Goal: Information Seeking & Learning: Find specific fact

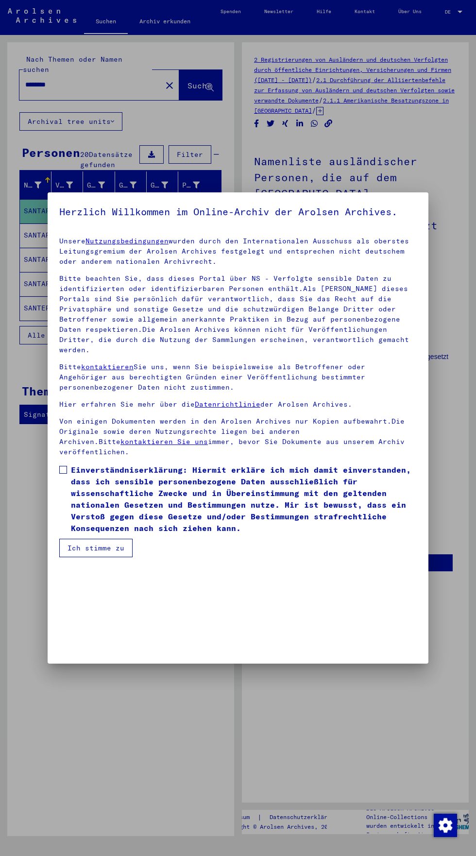
click at [58, 557] on mat-dialog-content "Unsere Nutzungsbedingungen wurden durch den Internationalen Ausschuss als obers…" at bounding box center [238, 393] width 381 height 328
click at [63, 474] on span at bounding box center [63, 470] width 8 height 8
click at [92, 557] on button "Ich stimme zu" at bounding box center [95, 548] width 73 height 18
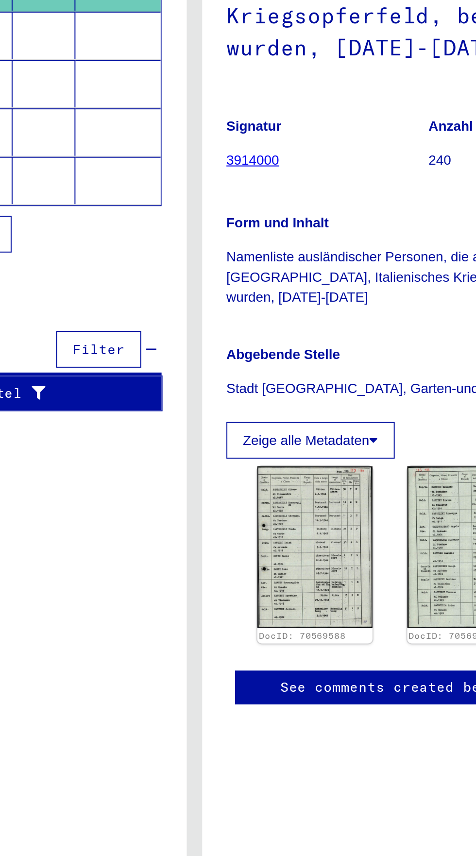
scroll to position [95, 0]
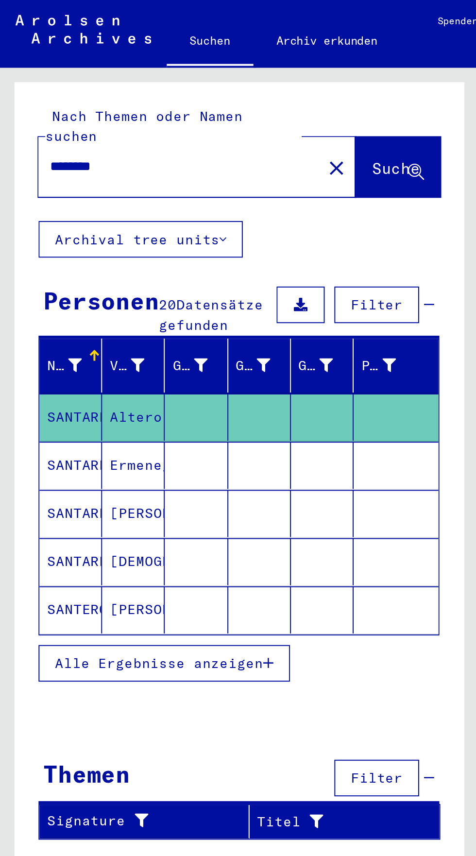
click at [63, 80] on input "********" at bounding box center [90, 85] width 131 height 10
type input "*"
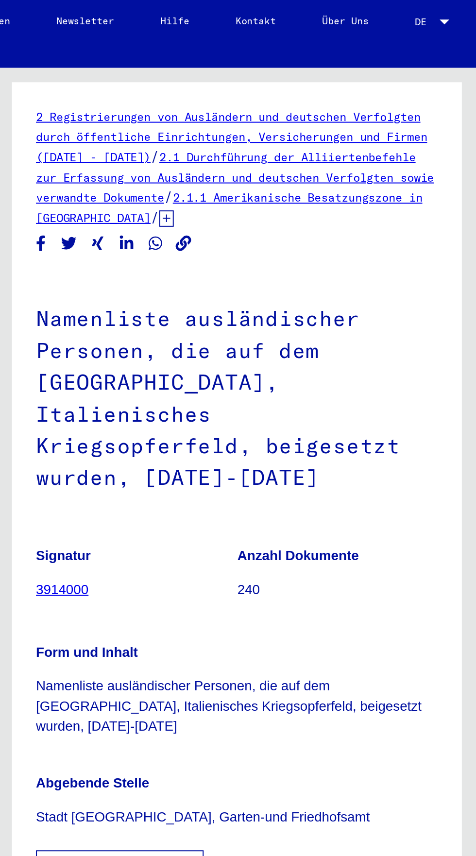
scroll to position [54, 1]
click at [298, 276] on p "Signatur" at bounding box center [304, 281] width 101 height 10
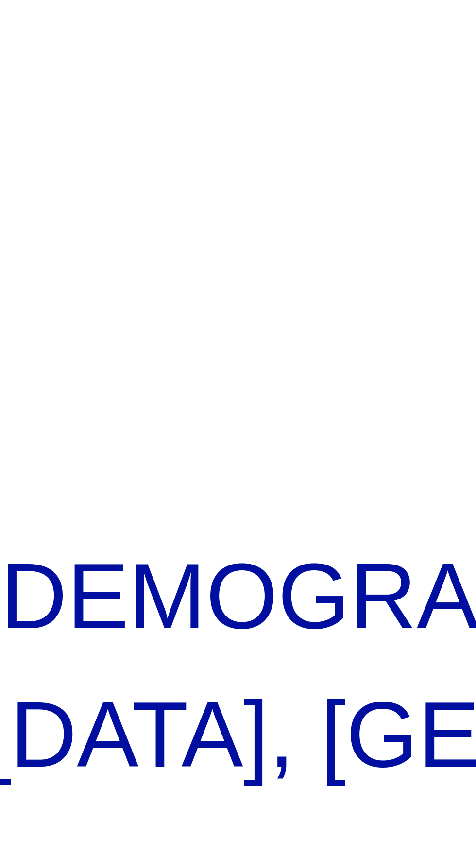
scroll to position [54, 3]
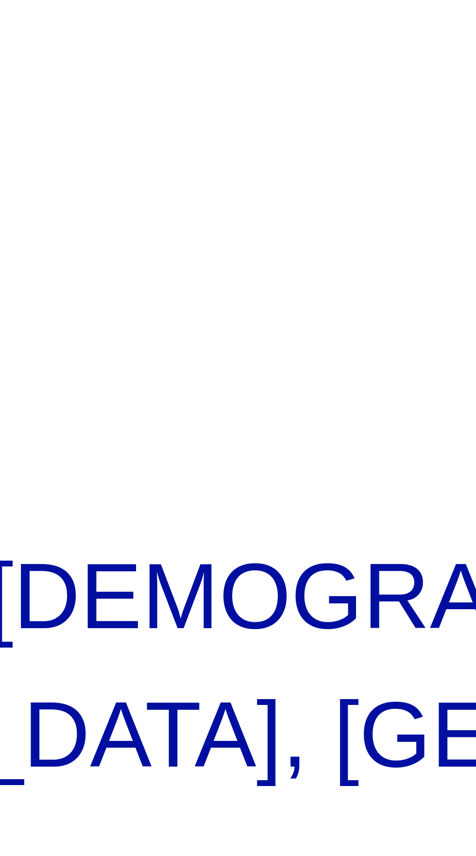
click at [347, 462] on img at bounding box center [371, 502] width 58 height 81
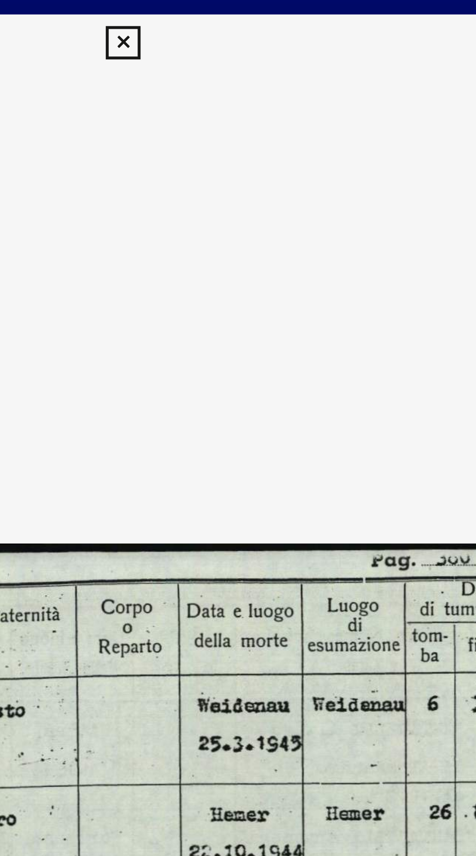
click at [234, 20] on icon at bounding box center [237, 15] width 11 height 12
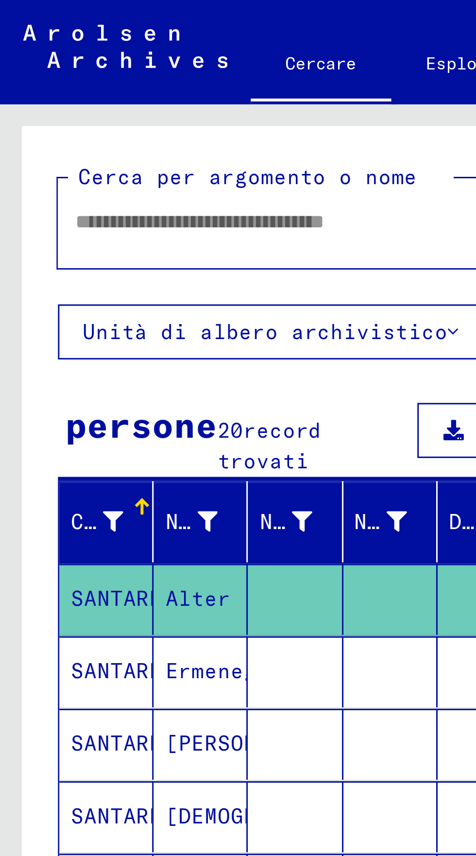
scroll to position [0, 0]
click at [46, 75] on input "text" at bounding box center [85, 74] width 121 height 10
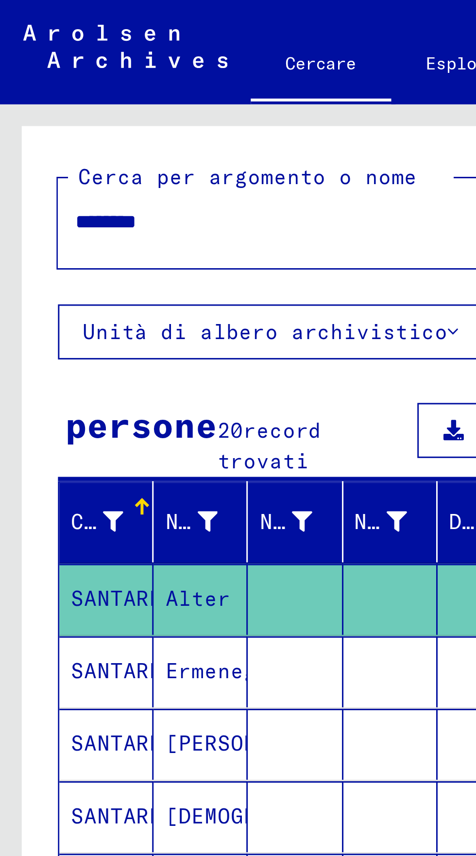
scroll to position [0, 18]
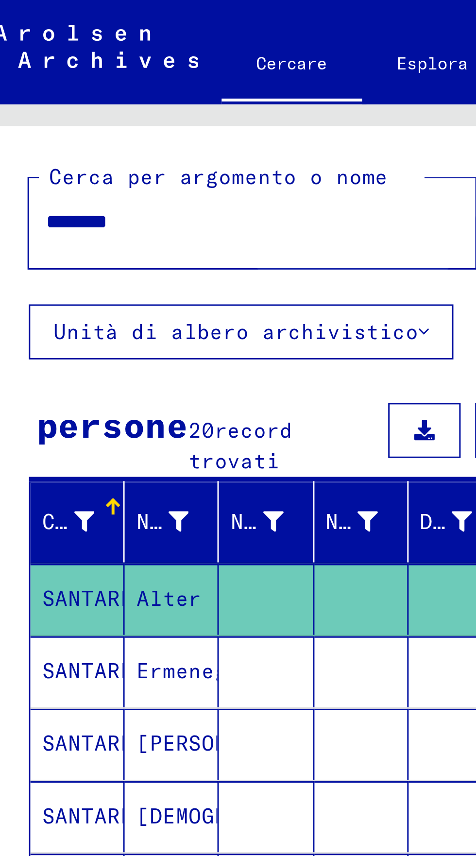
click at [168, 74] on font "Ricerca" at bounding box center [185, 74] width 34 height 10
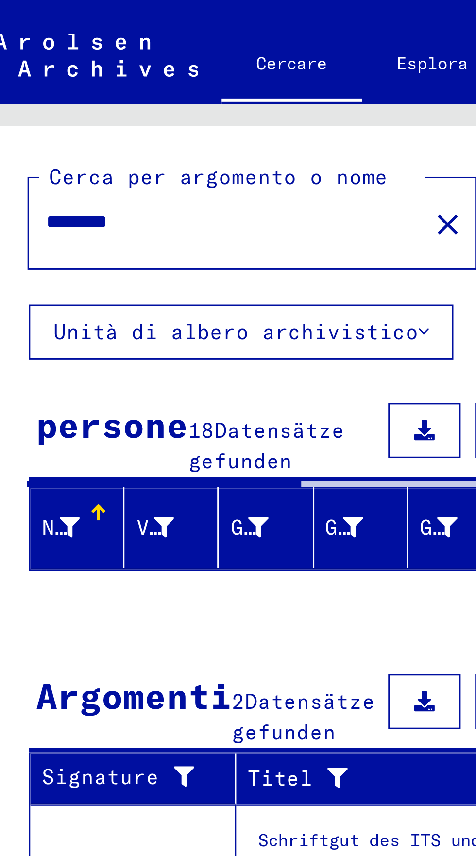
scroll to position [54, 18]
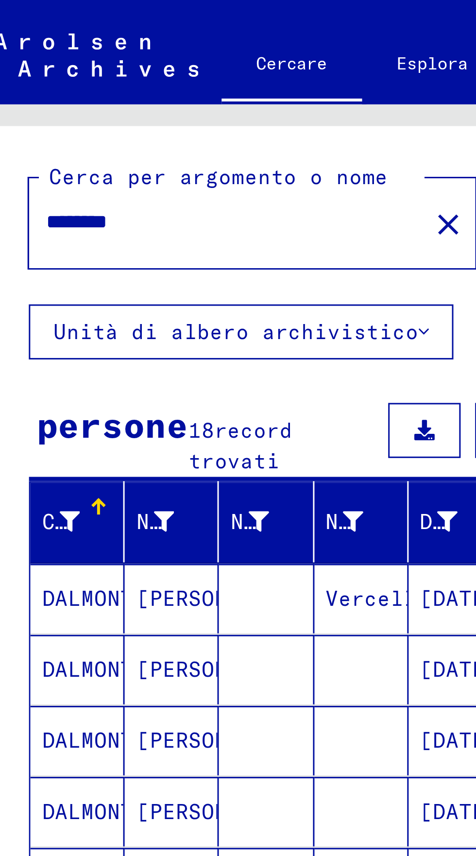
click at [101, 318] on font "Mostra tutti i risultati" at bounding box center [70, 322] width 105 height 9
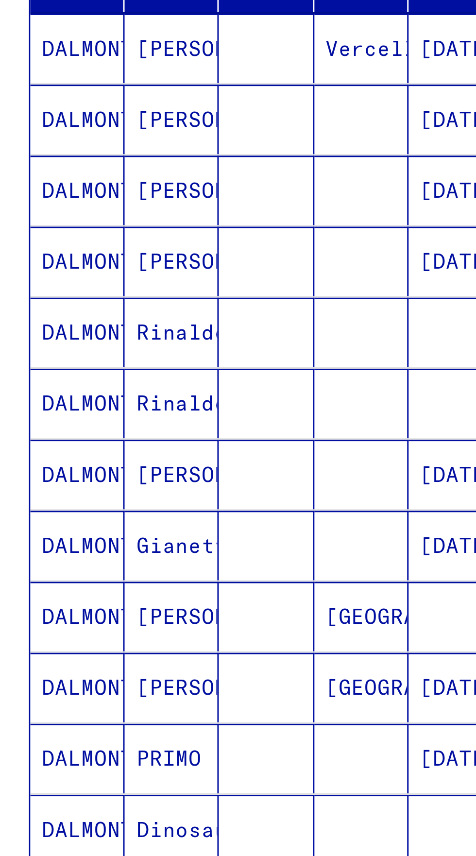
click at [62, 356] on mat-cell "Gianetto" at bounding box center [58, 367] width 32 height 23
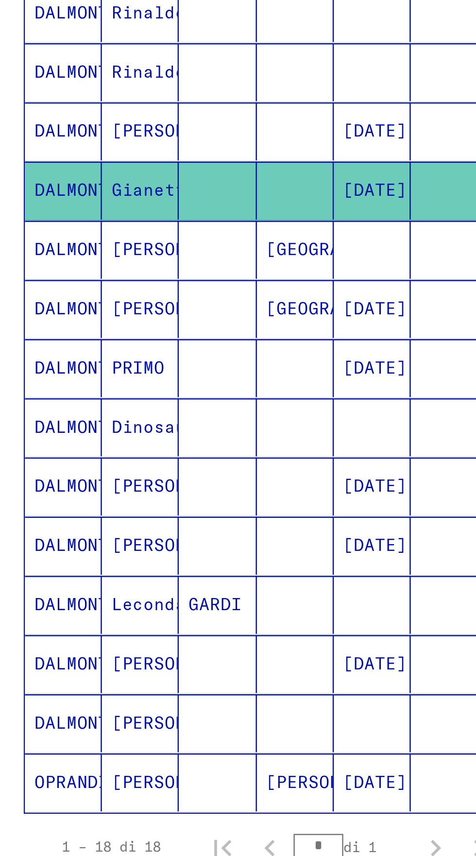
scroll to position [0, 18]
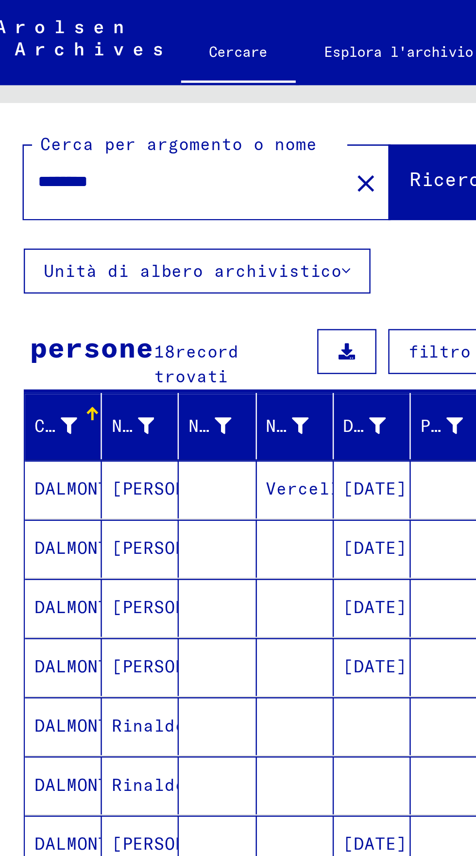
click at [54, 77] on input "********" at bounding box center [76, 74] width 121 height 10
type input "*"
click at [174, 80] on span "Ricerca" at bounding box center [185, 75] width 34 height 10
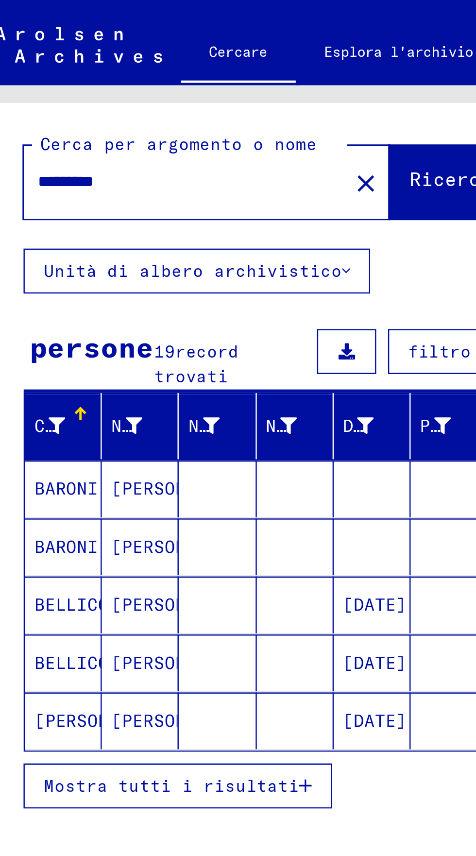
scroll to position [54, 18]
click at [93, 318] on font "Mostra tutti i risultati" at bounding box center [70, 322] width 105 height 9
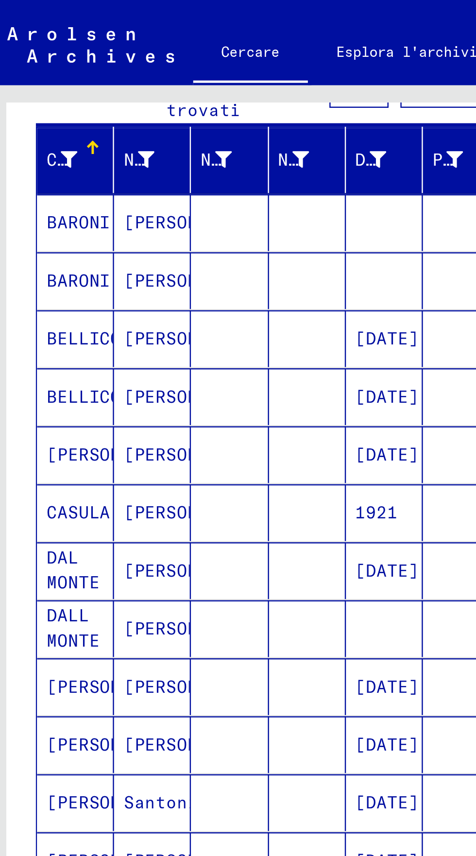
scroll to position [54, 0]
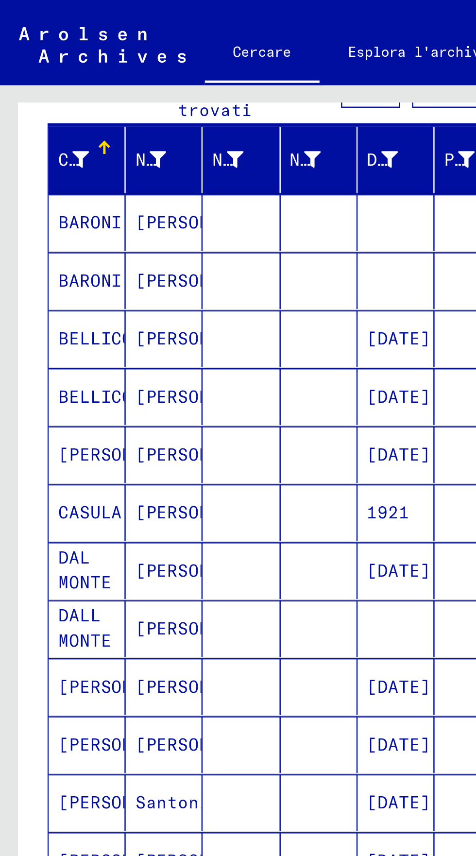
click at [82, 254] on font "[PERSON_NAME]" at bounding box center [83, 258] width 57 height 9
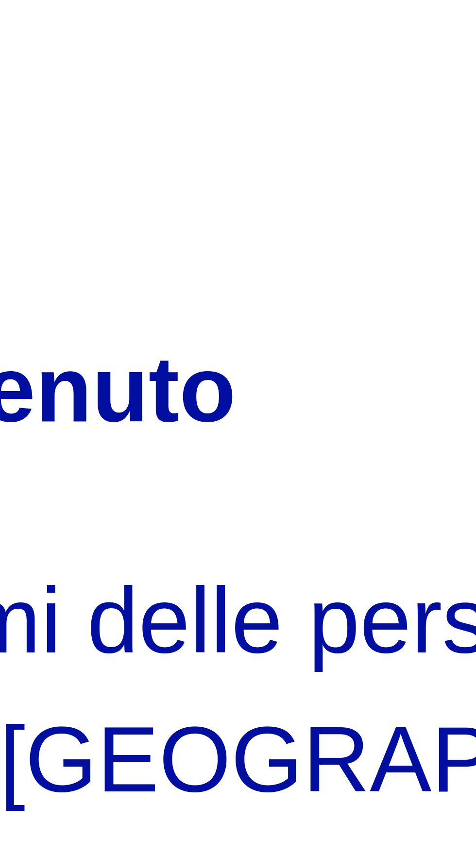
scroll to position [134, 0]
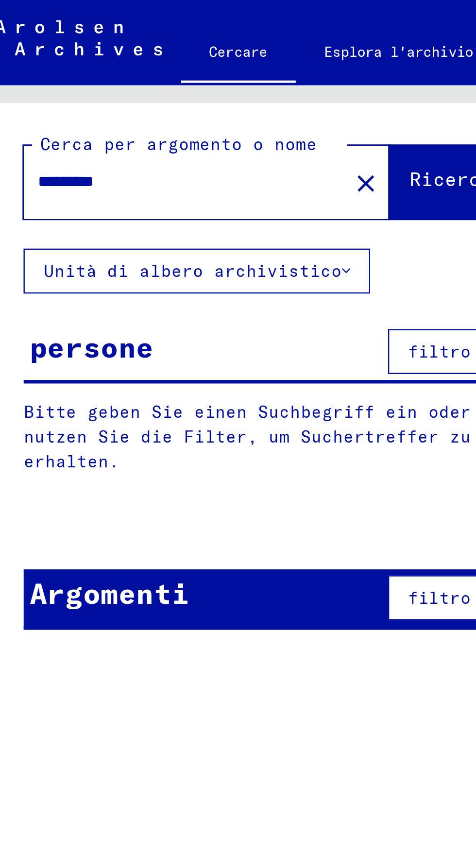
type input "********"
